Goal: Information Seeking & Learning: Learn about a topic

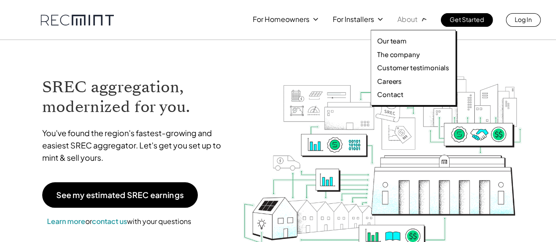
click at [404, 21] on p "About" at bounding box center [408, 19] width 20 height 12
click at [396, 37] on p "Our team" at bounding box center [391, 41] width 29 height 9
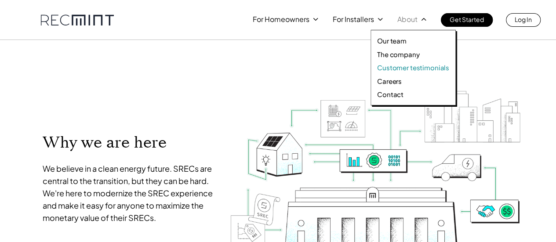
click at [399, 70] on p "Customer testimonials" at bounding box center [413, 67] width 72 height 9
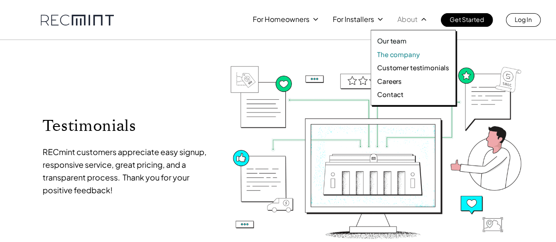
click at [397, 53] on p "The company" at bounding box center [398, 54] width 42 height 9
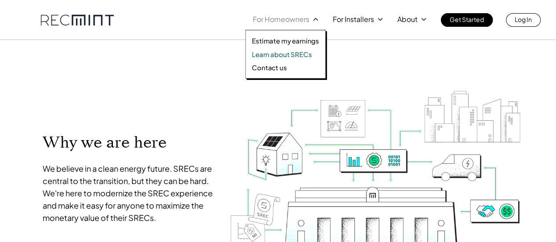
click at [277, 55] on p "Learn about SRECs" at bounding box center [282, 54] width 60 height 9
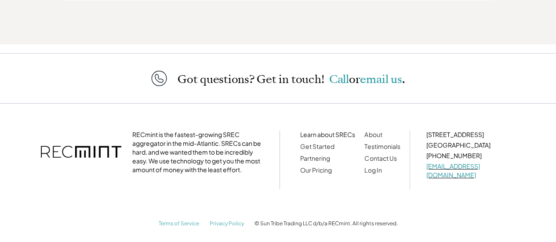
scroll to position [1428, 0]
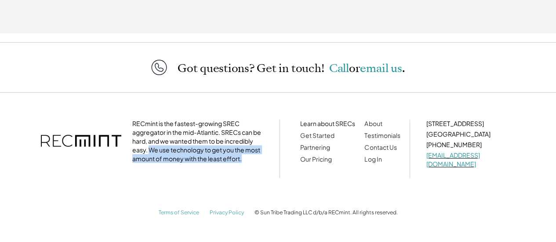
drag, startPoint x: 150, startPoint y: 151, endPoint x: 241, endPoint y: 161, distance: 91.7
click at [241, 161] on p "RECmint is the fastest-growing SREC aggregator in the mid-Atlantic. SRECs can b…" at bounding box center [198, 141] width 132 height 44
copy p "We use technology to get you the most amount of money with the least effort."
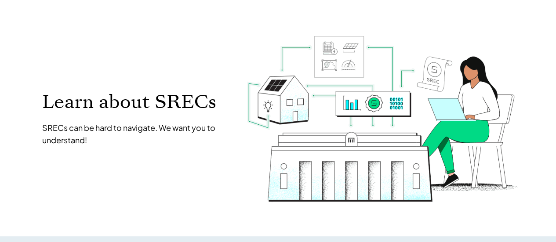
scroll to position [0, 0]
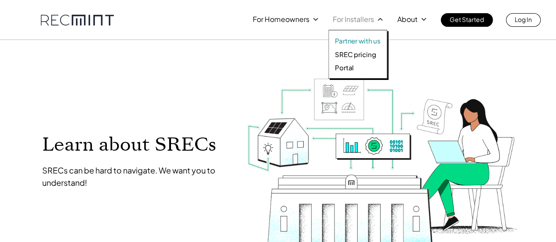
click at [348, 38] on p "Partner with us" at bounding box center [358, 41] width 46 height 9
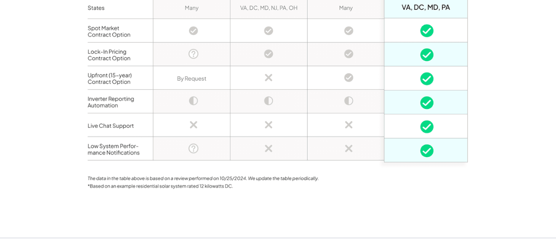
scroll to position [2023, 0]
